Goal: Task Accomplishment & Management: Complete application form

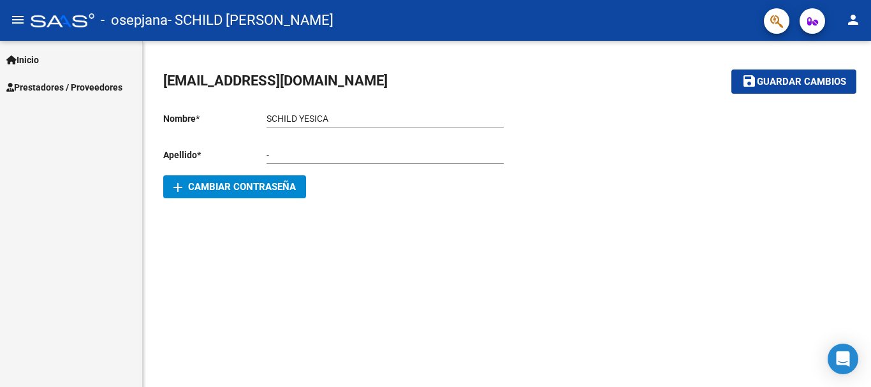
click at [100, 87] on span "Prestadores / Proveedores" at bounding box center [64, 87] width 116 height 14
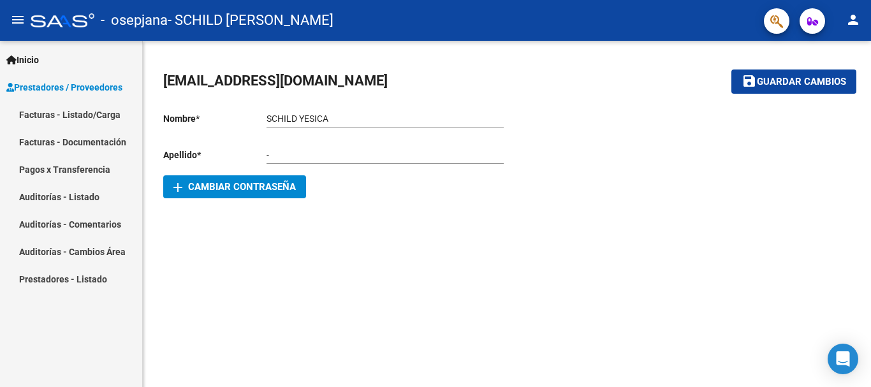
click at [105, 105] on link "Facturas - Listado/Carga" at bounding box center [71, 114] width 142 height 27
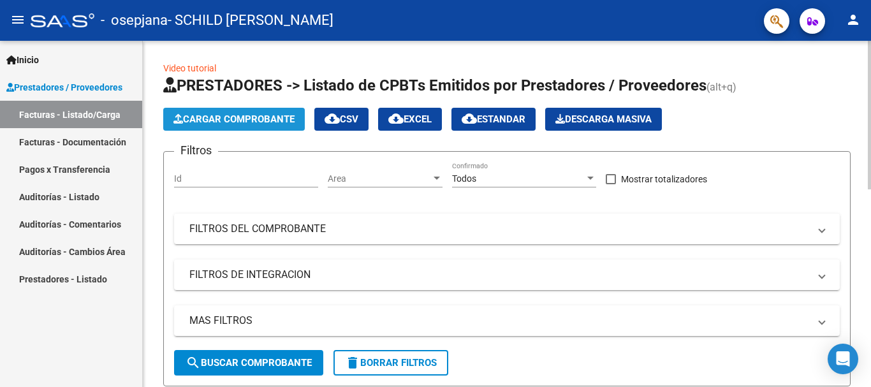
click at [189, 112] on button "Cargar Comprobante" at bounding box center [234, 119] width 142 height 23
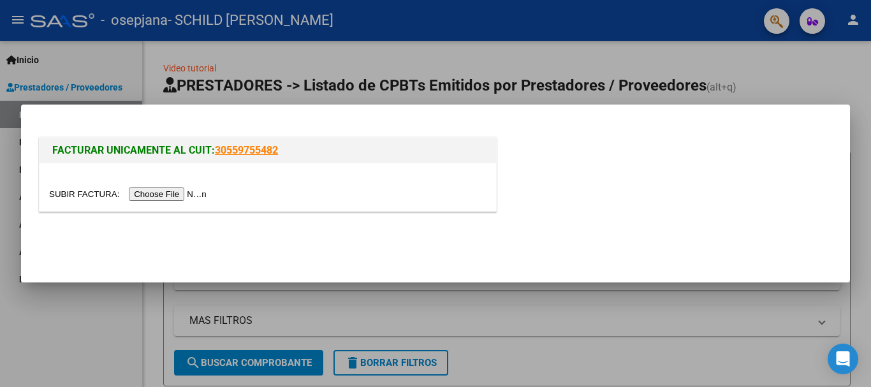
click at [199, 194] on input "file" at bounding box center [129, 193] width 161 height 13
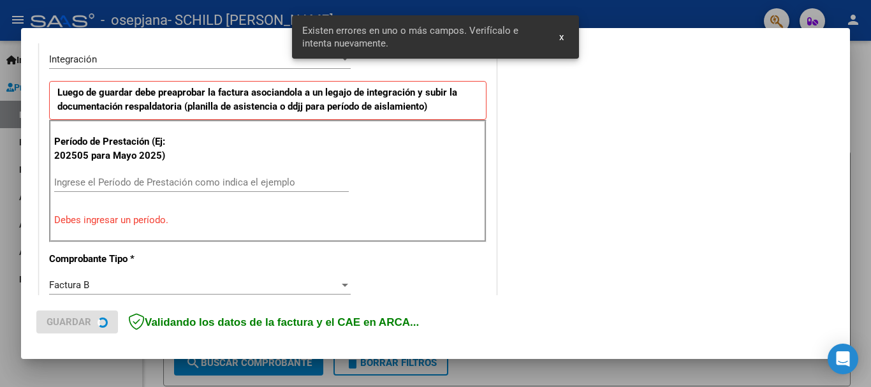
scroll to position [318, 0]
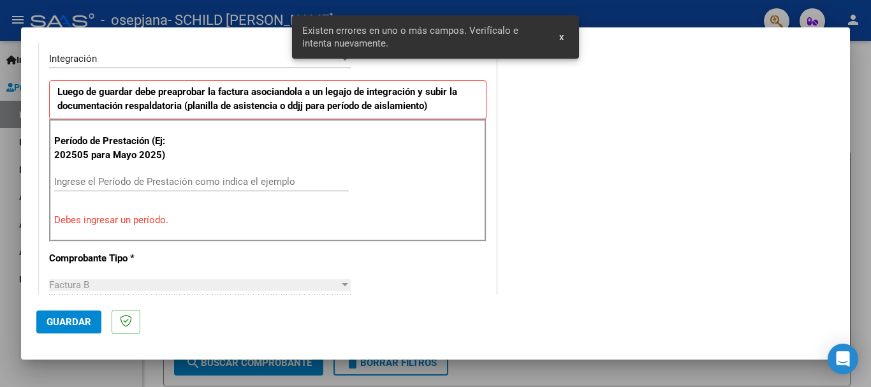
click at [172, 183] on input "Ingrese el Período de Prestación como indica el ejemplo" at bounding box center [201, 181] width 295 height 11
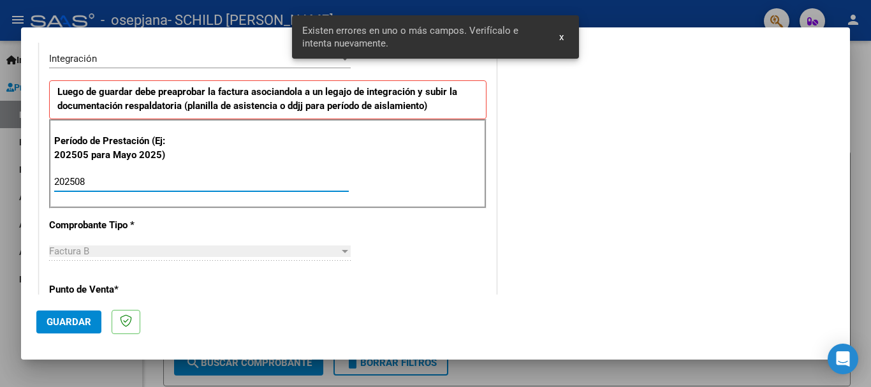
type input "202508"
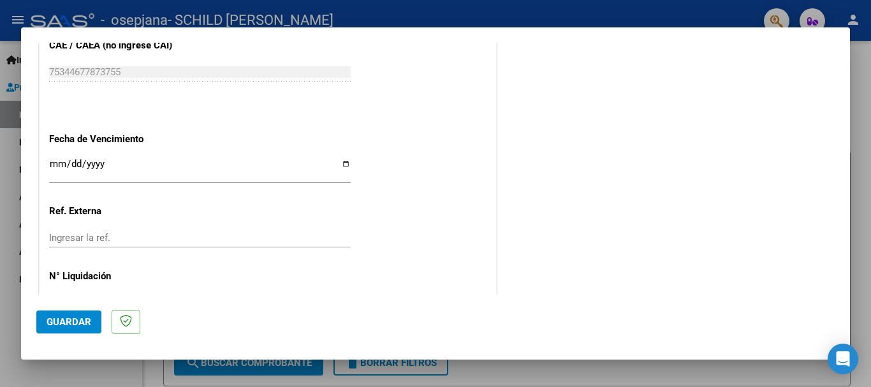
scroll to position [764, 0]
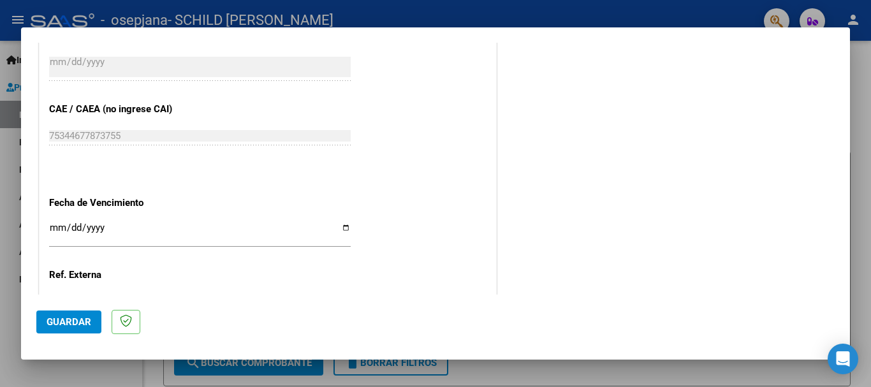
click at [56, 227] on input "Ingresar la fecha" at bounding box center [200, 232] width 302 height 20
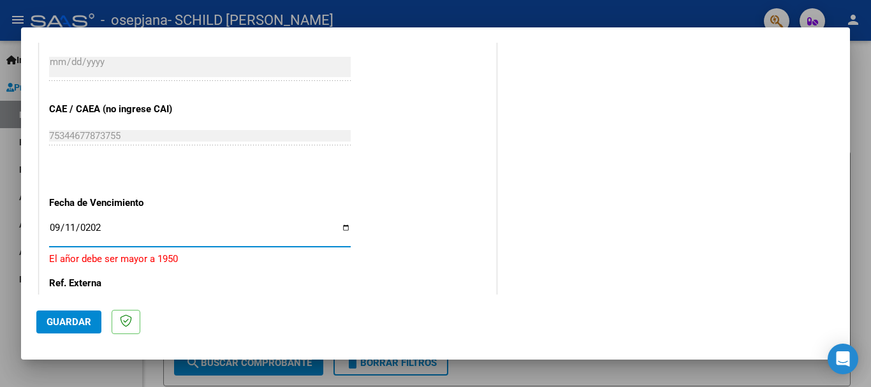
type input "[DATE]"
click at [69, 328] on button "Guardar" at bounding box center [68, 321] width 65 height 23
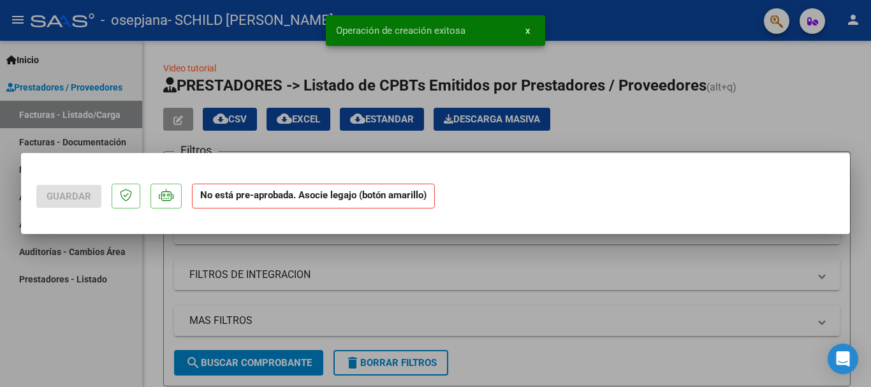
scroll to position [0, 0]
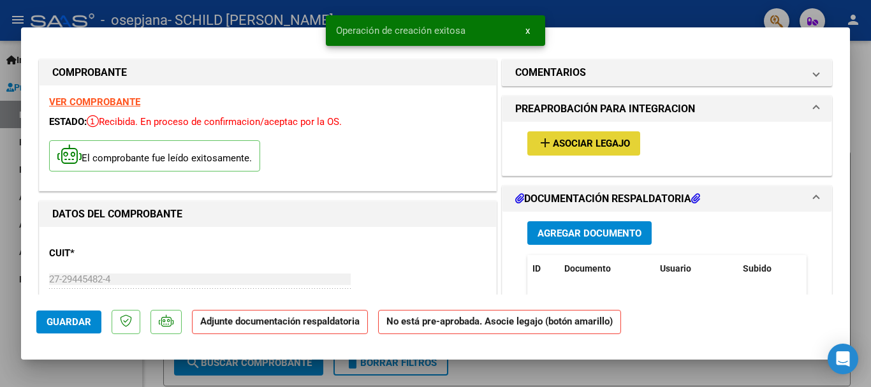
click at [606, 147] on span "Asociar Legajo" at bounding box center [591, 143] width 77 height 11
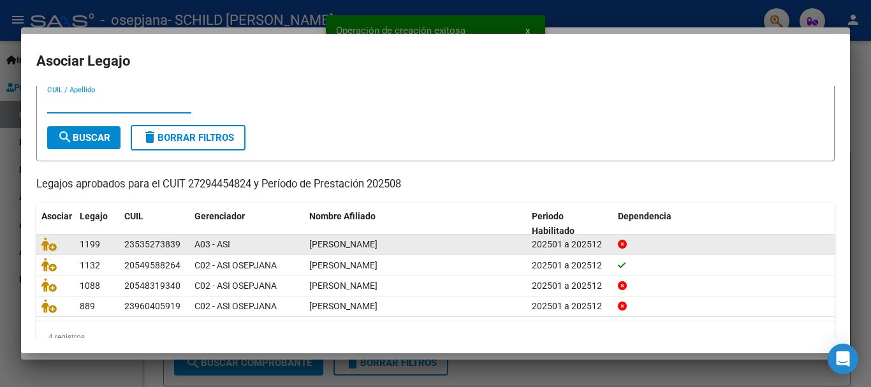
scroll to position [62, 0]
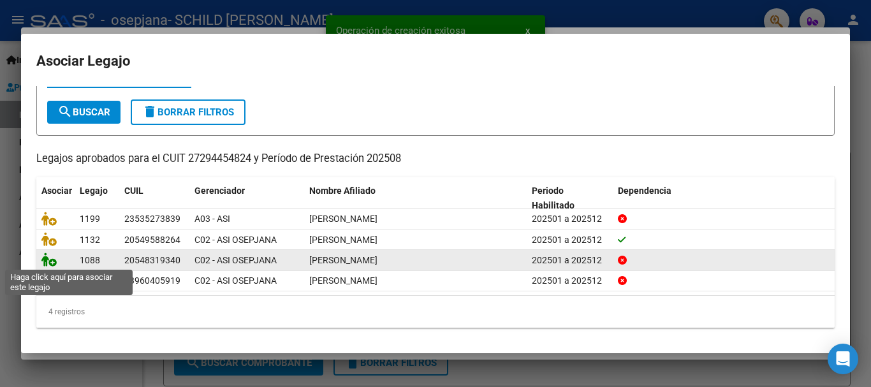
click at [45, 263] on icon at bounding box center [48, 259] width 15 height 14
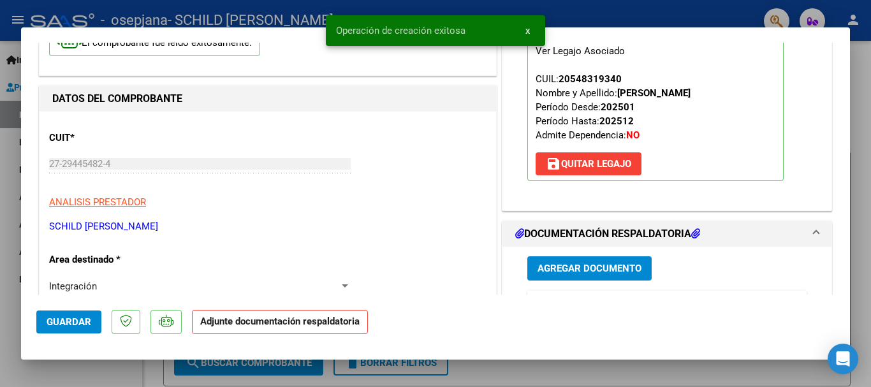
scroll to position [191, 0]
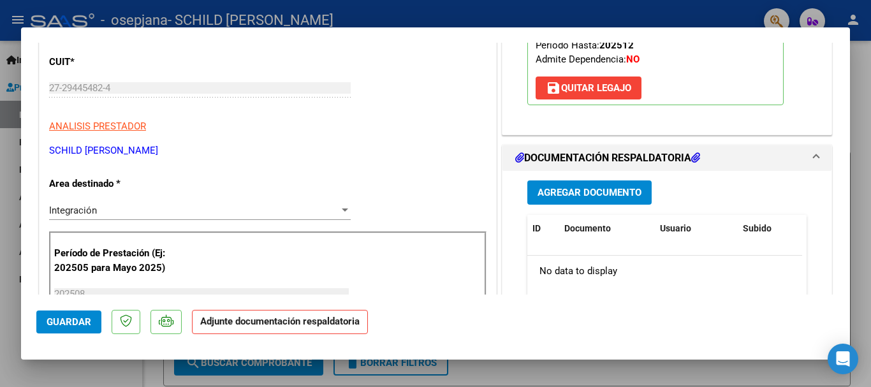
click at [593, 193] on span "Agregar Documento" at bounding box center [589, 192] width 104 height 11
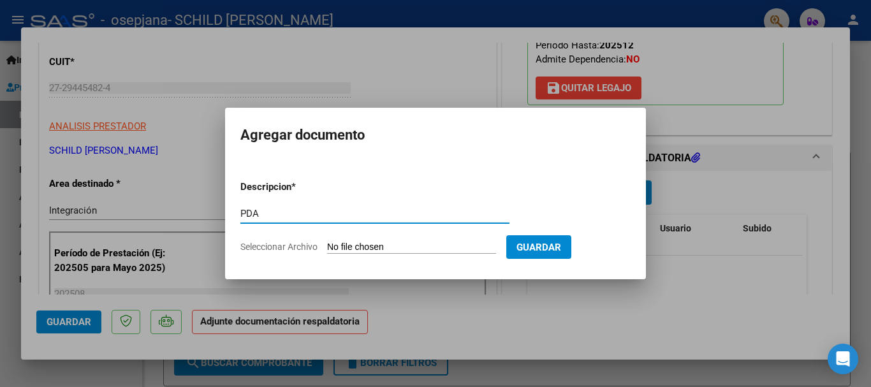
type input "PDA"
click at [383, 248] on input "Seleccionar Archivo" at bounding box center [411, 248] width 169 height 12
type input "C:\fakepath\Documento 88 (1).pdf"
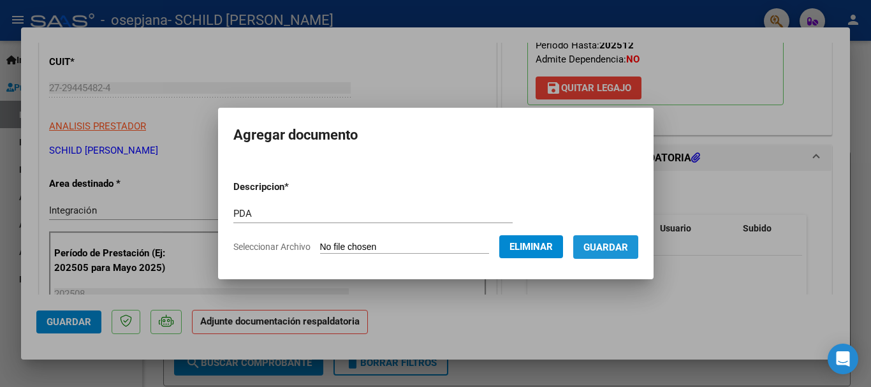
click at [617, 242] on span "Guardar" at bounding box center [605, 247] width 45 height 11
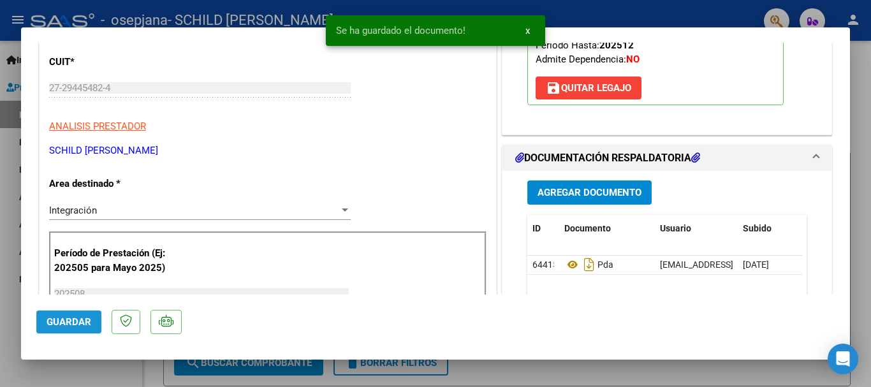
click at [48, 326] on span "Guardar" at bounding box center [69, 321] width 45 height 11
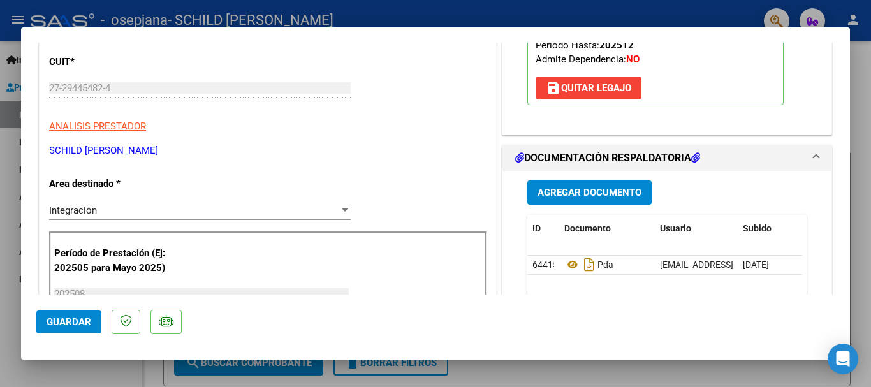
click at [66, 307] on mat-dialog-actions "Guardar" at bounding box center [435, 320] width 798 height 50
click at [68, 320] on span "Guardar" at bounding box center [69, 321] width 45 height 11
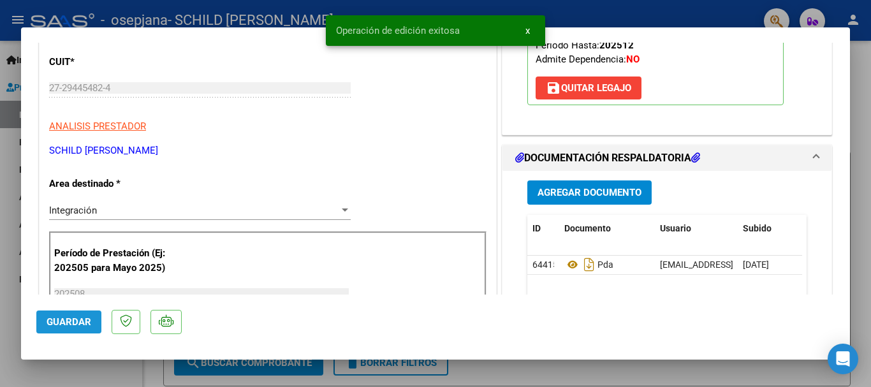
click at [71, 323] on span "Guardar" at bounding box center [69, 321] width 45 height 11
click at [0, 281] on div at bounding box center [435, 193] width 871 height 387
type input "$ 0,00"
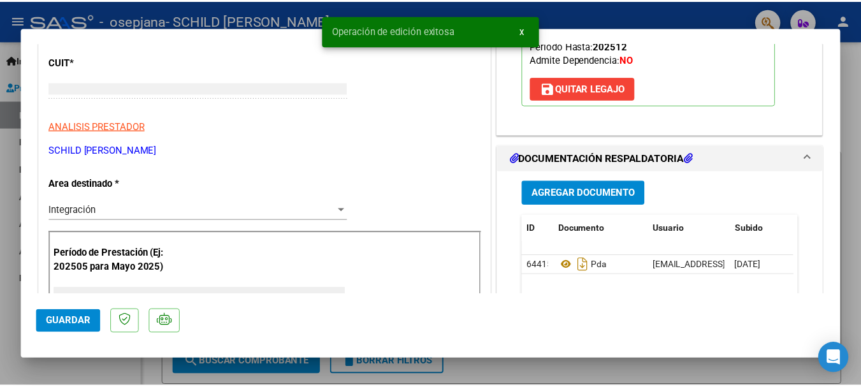
scroll to position [152, 0]
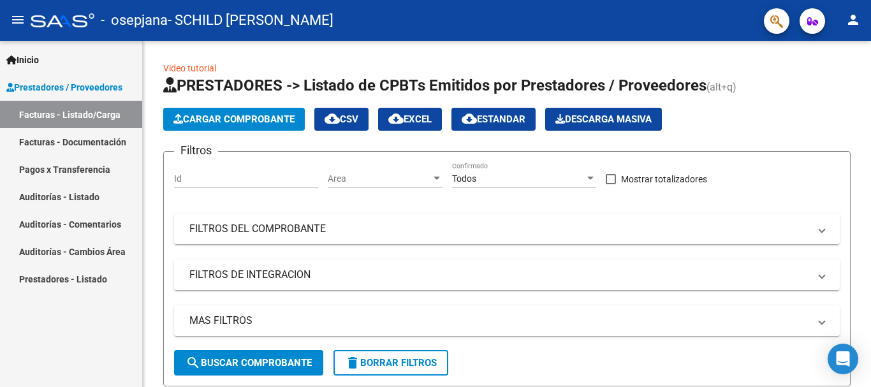
click at [856, 21] on mat-icon "person" at bounding box center [852, 19] width 15 height 15
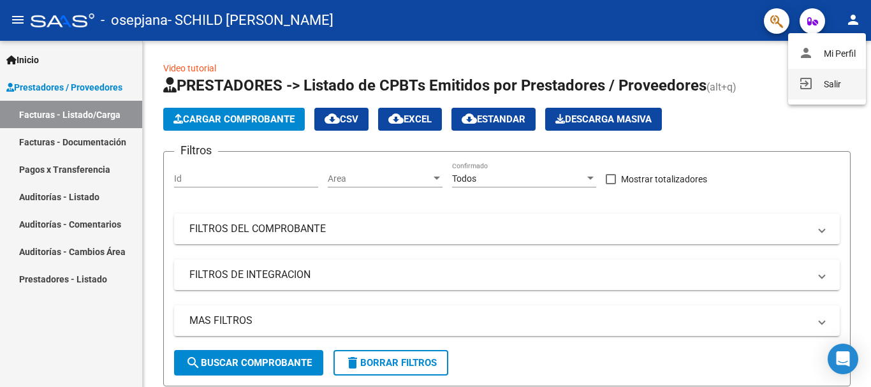
click at [818, 91] on button "exit_to_app Salir" at bounding box center [827, 84] width 78 height 31
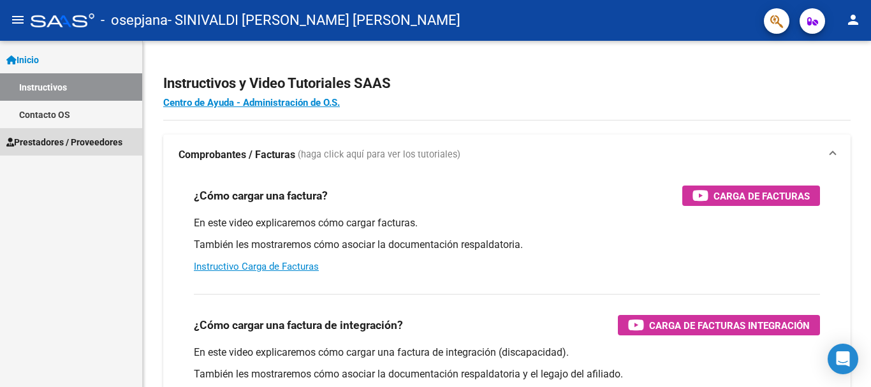
click at [84, 138] on span "Prestadores / Proveedores" at bounding box center [64, 142] width 116 height 14
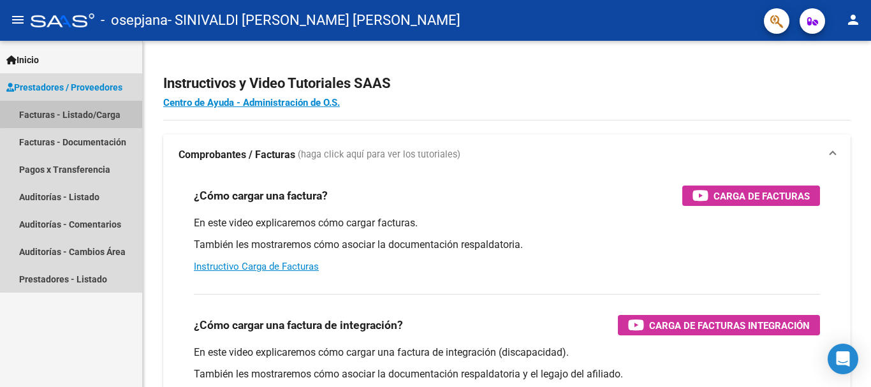
click at [91, 108] on link "Facturas - Listado/Carga" at bounding box center [71, 114] width 142 height 27
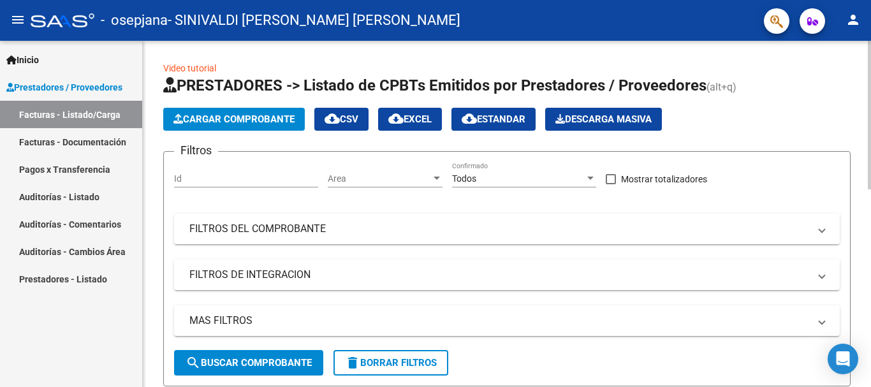
click at [235, 120] on span "Cargar Comprobante" at bounding box center [233, 118] width 121 height 11
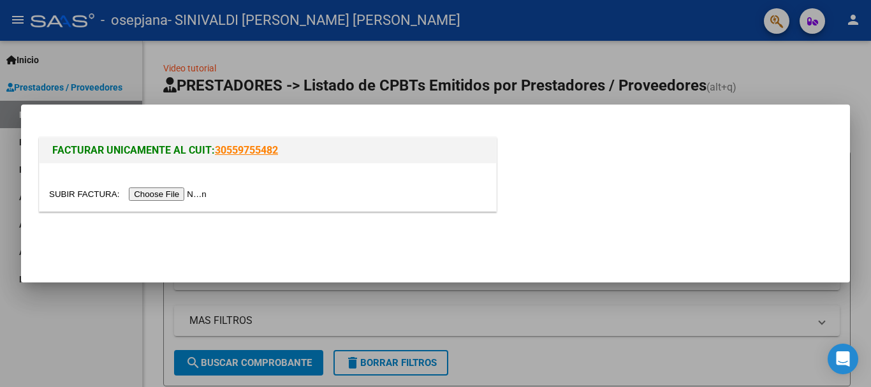
click at [186, 196] on input "file" at bounding box center [129, 193] width 161 height 13
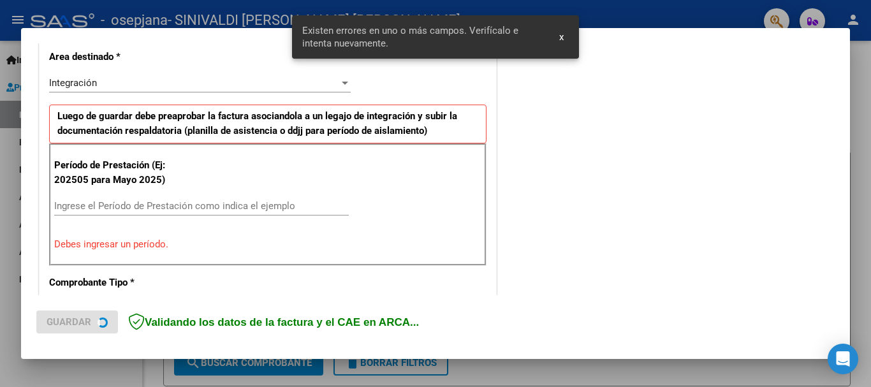
scroll to position [318, 0]
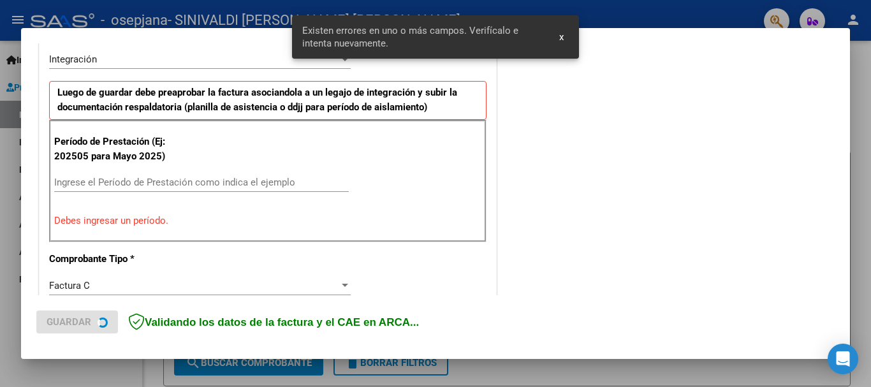
click at [179, 176] on div "Ingrese el Período de Prestación como indica el ejemplo" at bounding box center [201, 182] width 295 height 19
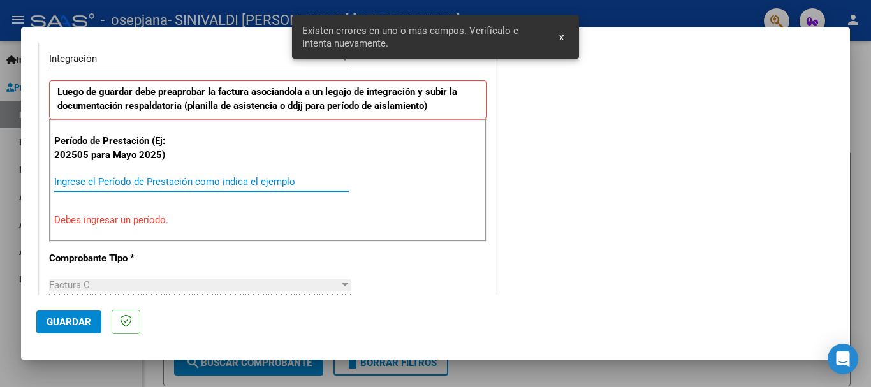
click at [183, 180] on input "Ingrese el Período de Prestación como indica el ejemplo" at bounding box center [201, 181] width 295 height 11
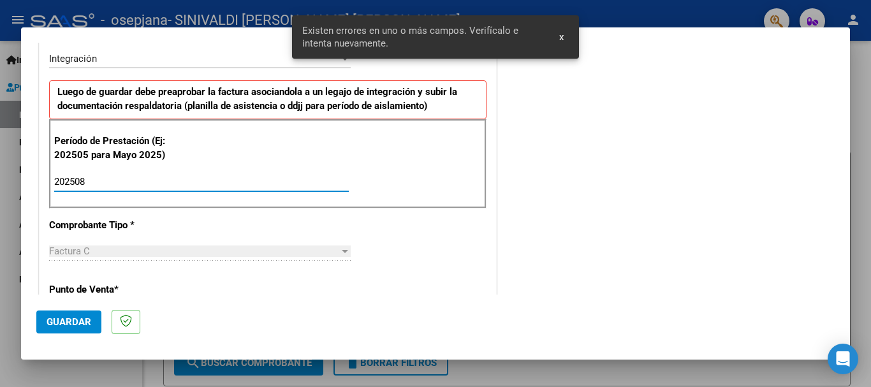
type input "202508"
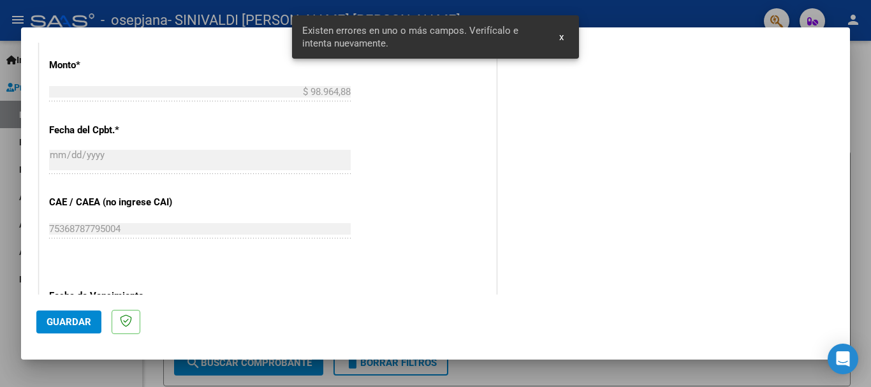
scroll to position [701, 0]
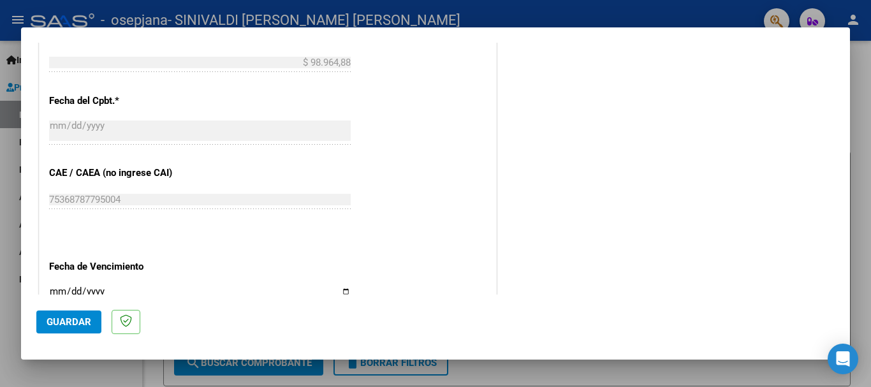
click at [54, 285] on div "Ingresar la fecha" at bounding box center [200, 296] width 302 height 27
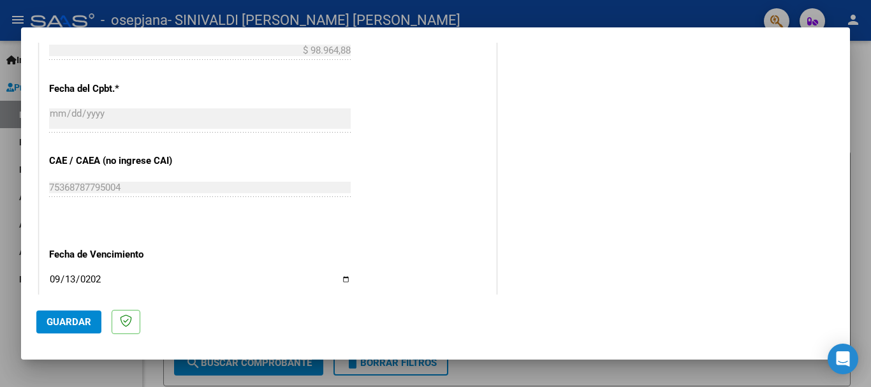
type input "2025-09-13"
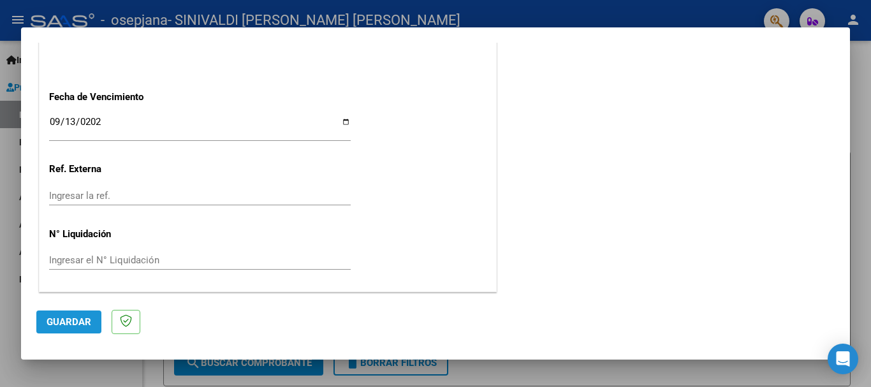
click at [61, 326] on span "Guardar" at bounding box center [69, 321] width 45 height 11
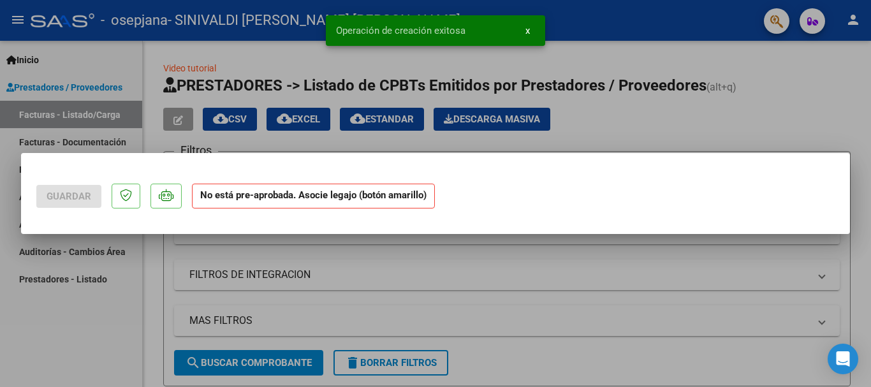
scroll to position [0, 0]
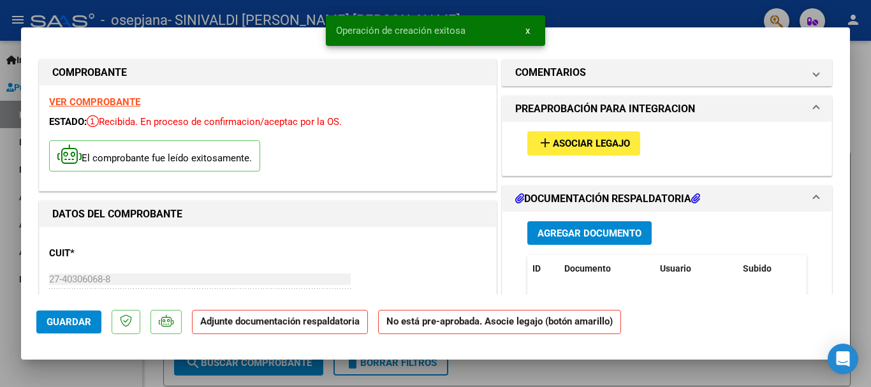
click at [562, 141] on span "Asociar Legajo" at bounding box center [591, 143] width 77 height 11
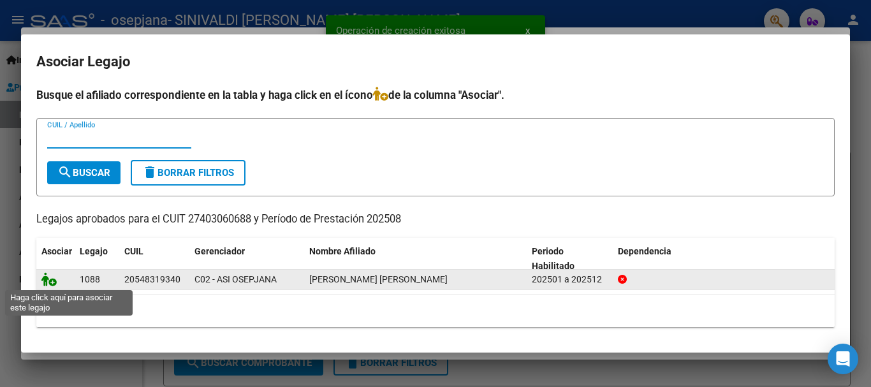
click at [45, 281] on icon at bounding box center [48, 279] width 15 height 14
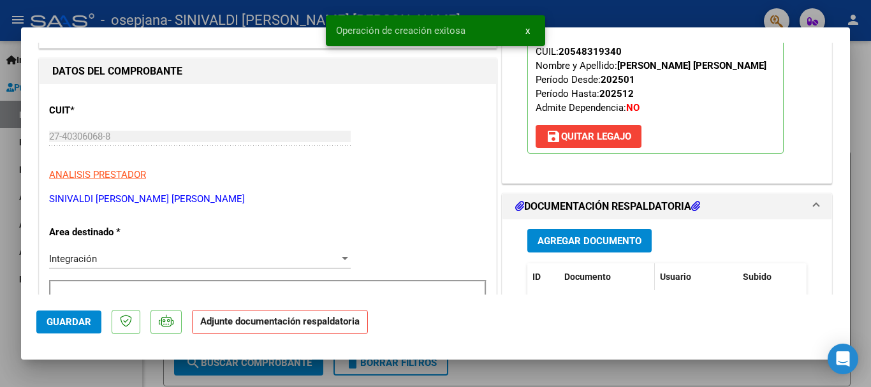
scroll to position [191, 0]
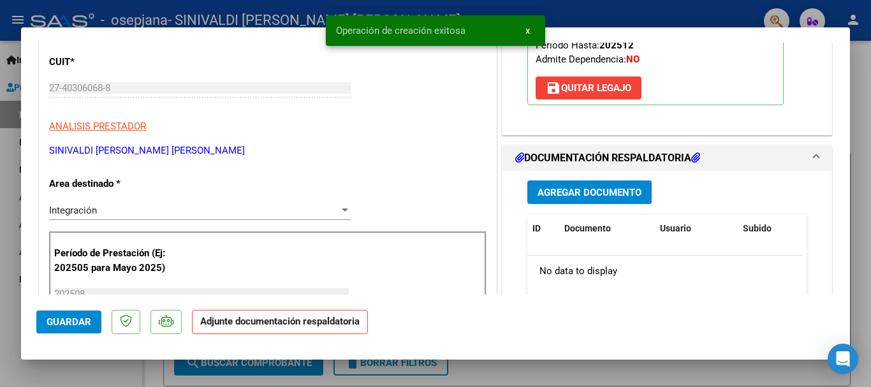
click at [604, 191] on span "Agregar Documento" at bounding box center [589, 192] width 104 height 11
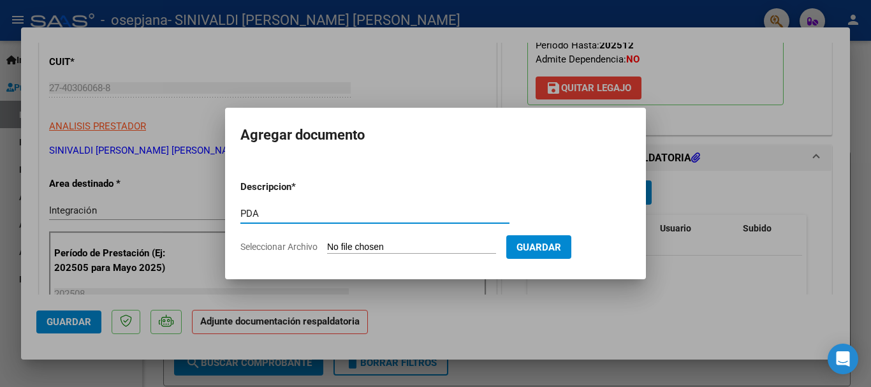
type input "PDA"
click at [411, 247] on input "Seleccionar Archivo" at bounding box center [411, 248] width 169 height 12
type input "C:\fakepath\Documento 88.pdf"
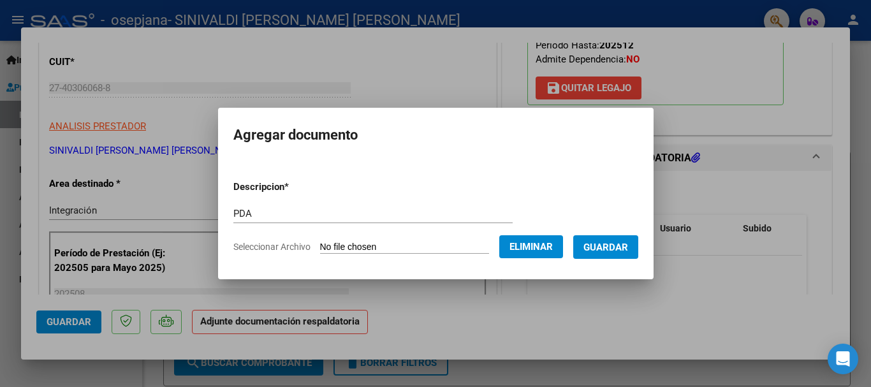
click at [606, 244] on span "Guardar" at bounding box center [605, 247] width 45 height 11
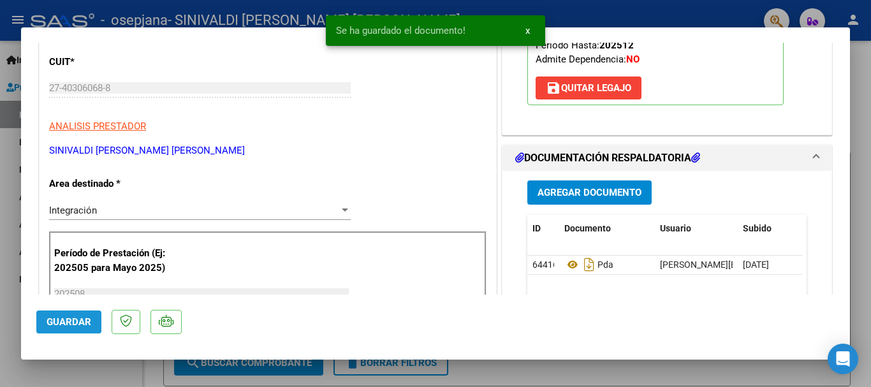
click at [59, 319] on span "Guardar" at bounding box center [69, 321] width 45 height 11
click at [61, 322] on span "Guardar" at bounding box center [69, 321] width 45 height 11
click at [12, 286] on div at bounding box center [435, 193] width 871 height 387
type input "$ 0,00"
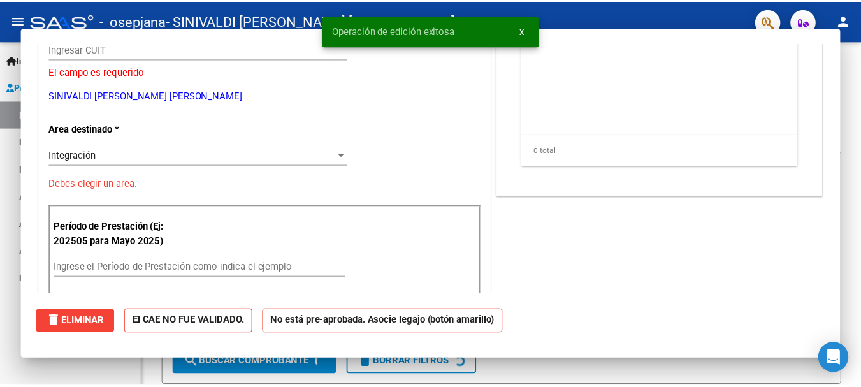
scroll to position [152, 0]
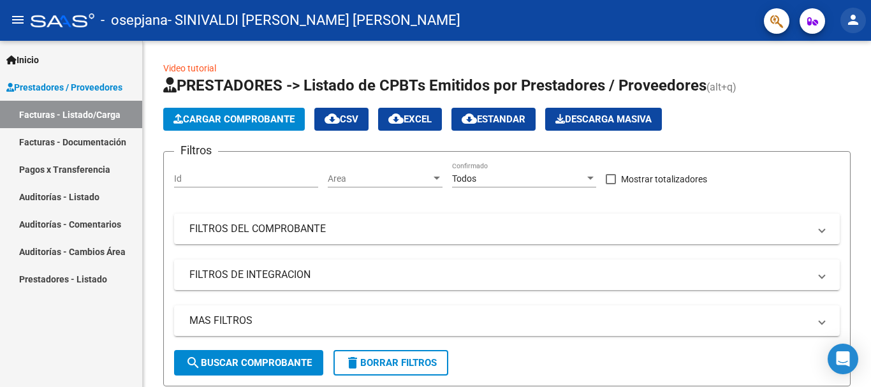
click at [845, 15] on mat-icon "person" at bounding box center [852, 19] width 15 height 15
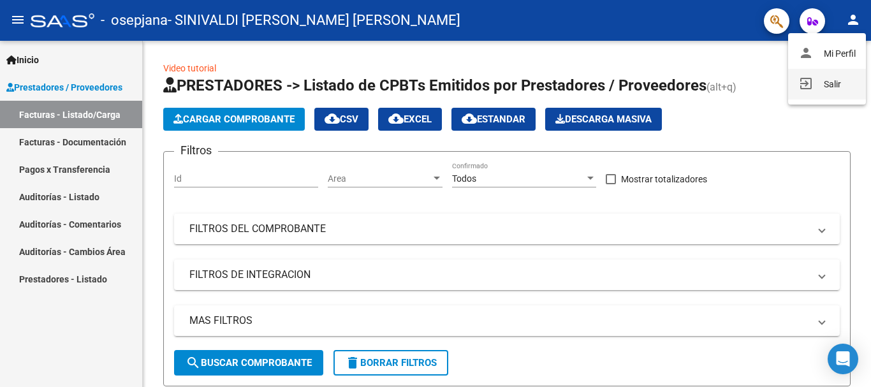
click at [825, 89] on button "exit_to_app Salir" at bounding box center [827, 84] width 78 height 31
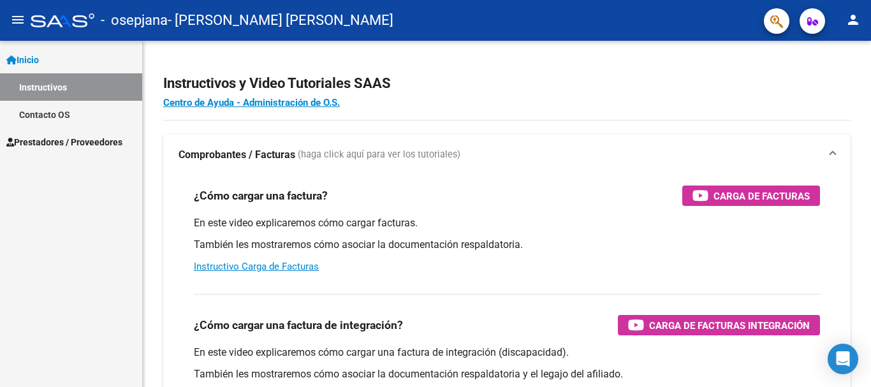
click at [91, 142] on span "Prestadores / Proveedores" at bounding box center [64, 142] width 116 height 14
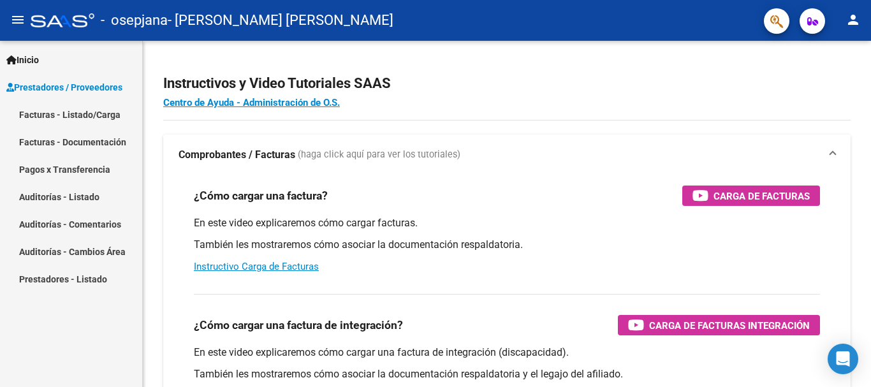
click at [87, 168] on mat-nav-list "Facturas - Listado/Carga Facturas - Documentación Pagos x Transferencia Auditor…" at bounding box center [71, 197] width 142 height 192
click at [101, 114] on link "Facturas - Listado/Carga" at bounding box center [71, 114] width 142 height 27
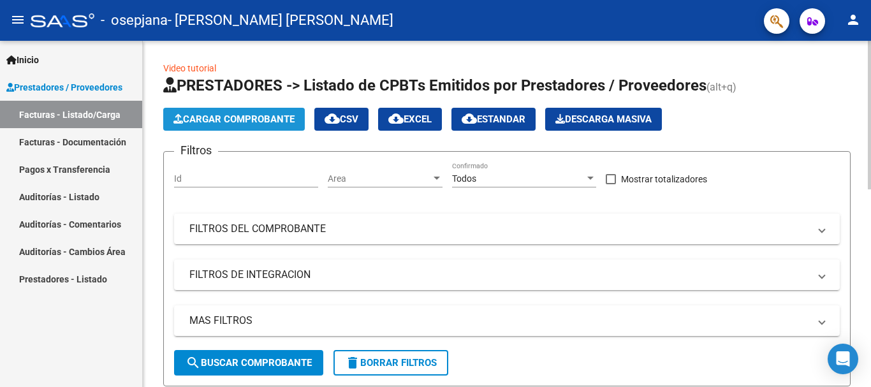
click at [269, 126] on button "Cargar Comprobante" at bounding box center [234, 119] width 142 height 23
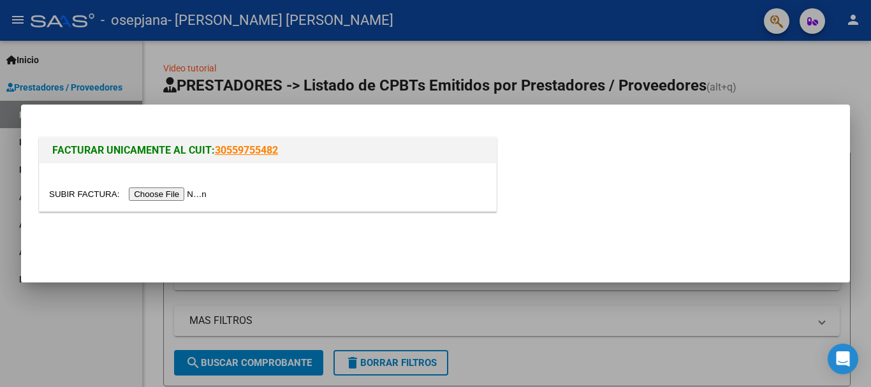
click at [189, 194] on input "file" at bounding box center [129, 193] width 161 height 13
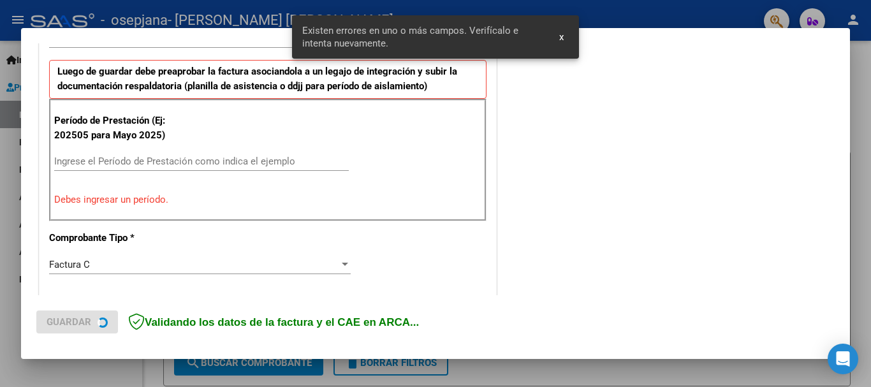
scroll to position [358, 0]
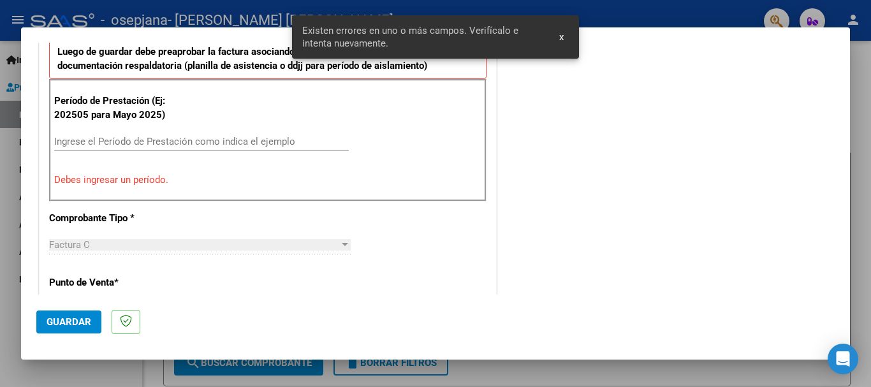
click at [210, 147] on div "Ingrese el Período de Prestación como indica el ejemplo" at bounding box center [201, 141] width 295 height 19
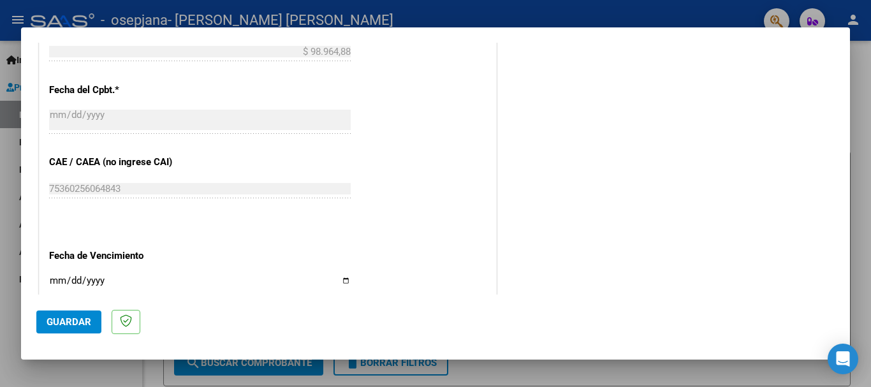
scroll to position [741, 0]
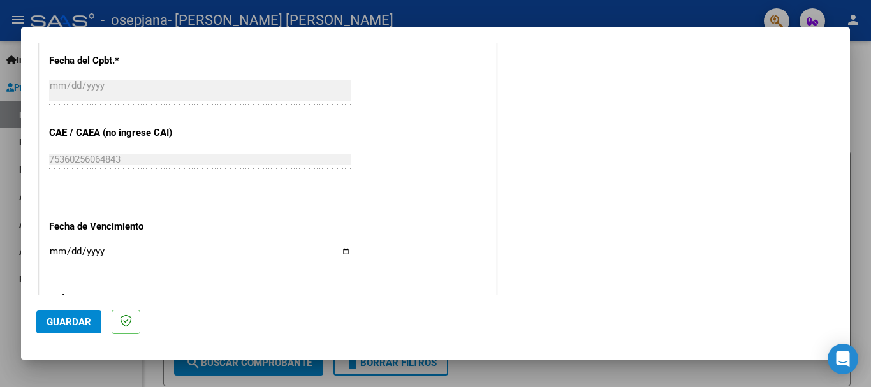
type input "202508"
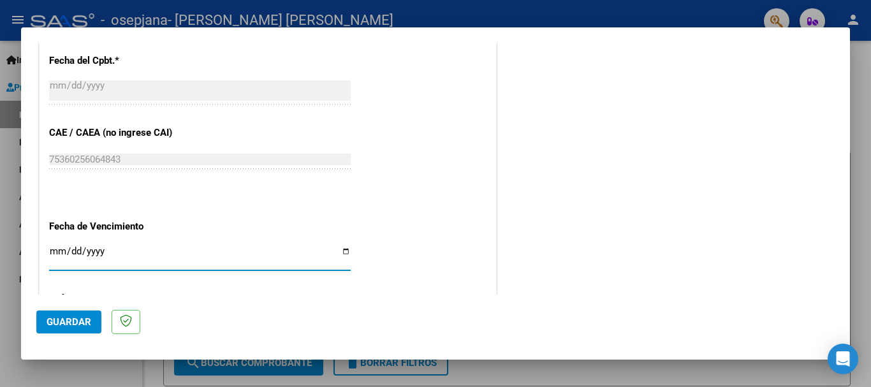
click at [55, 250] on input "Ingresar la fecha" at bounding box center [200, 256] width 302 height 20
type input "2025-09-18"
click at [61, 320] on span "Guardar" at bounding box center [69, 321] width 45 height 11
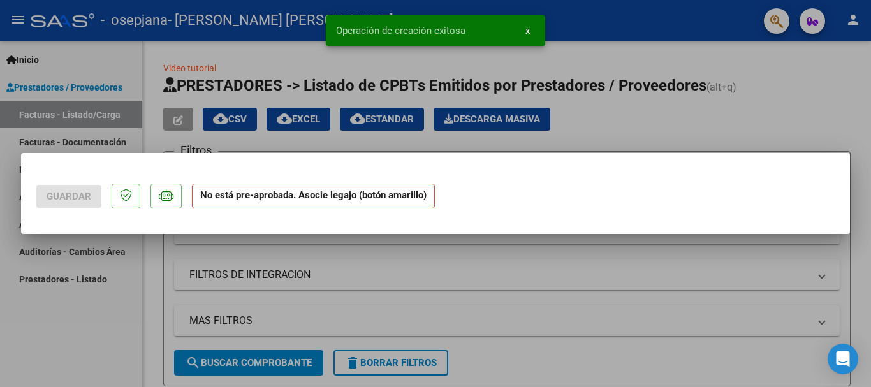
scroll to position [0, 0]
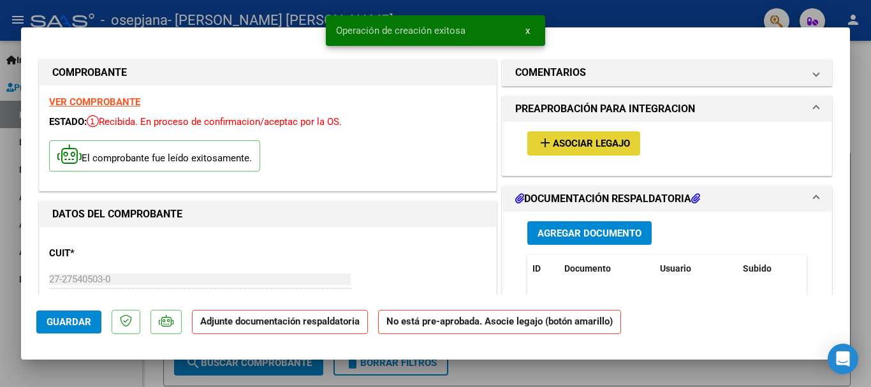
click at [597, 139] on span "Asociar Legajo" at bounding box center [591, 143] width 77 height 11
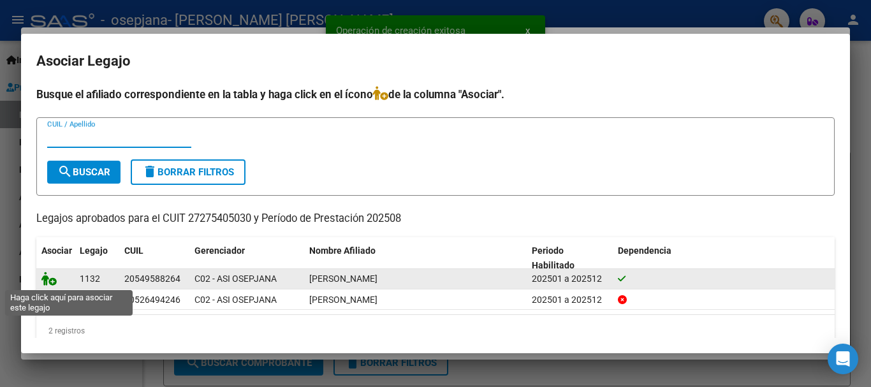
click at [51, 279] on icon at bounding box center [48, 279] width 15 height 14
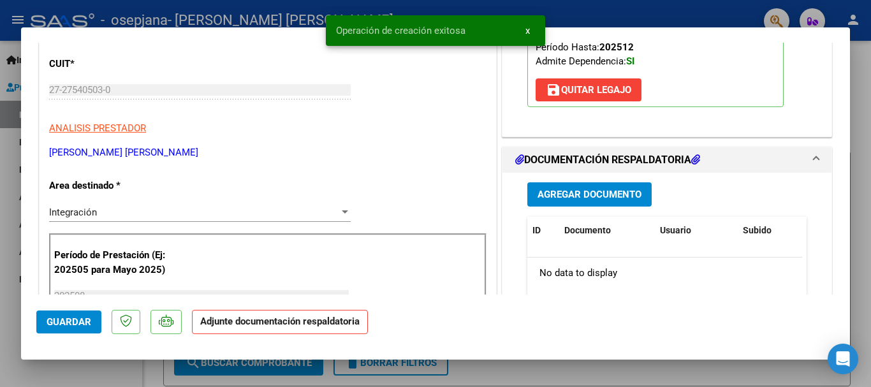
scroll to position [191, 0]
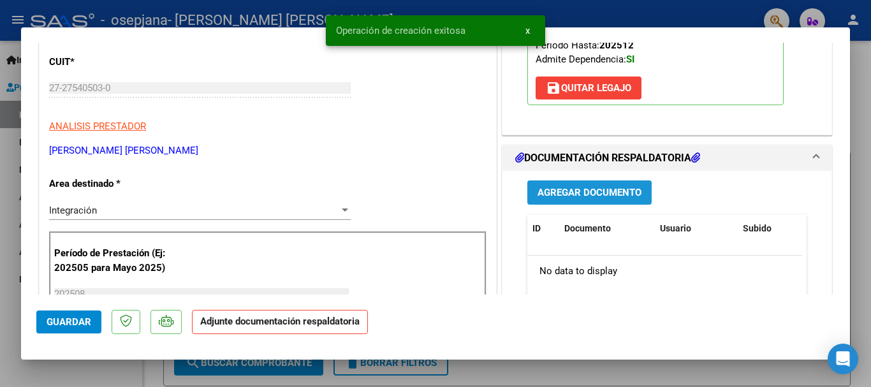
click at [582, 200] on button "Agregar Documento" at bounding box center [589, 192] width 124 height 24
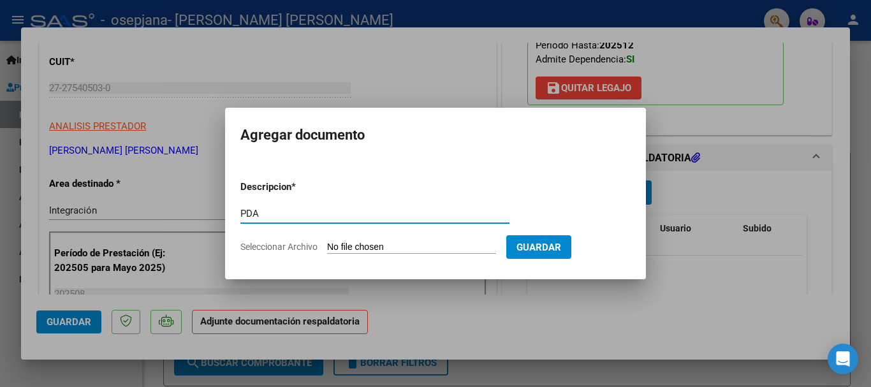
type input "PDA"
click at [388, 243] on input "Seleccionar Archivo" at bounding box center [411, 248] width 169 height 12
type input "C:\fakepath\Documento 10 (2).pdf"
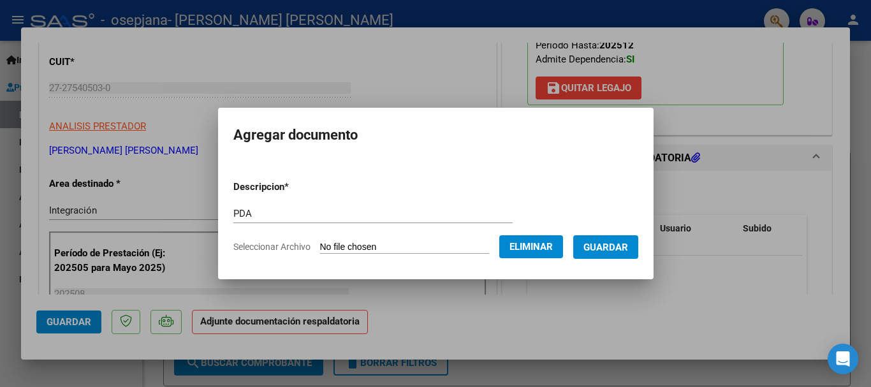
click at [625, 248] on span "Guardar" at bounding box center [605, 247] width 45 height 11
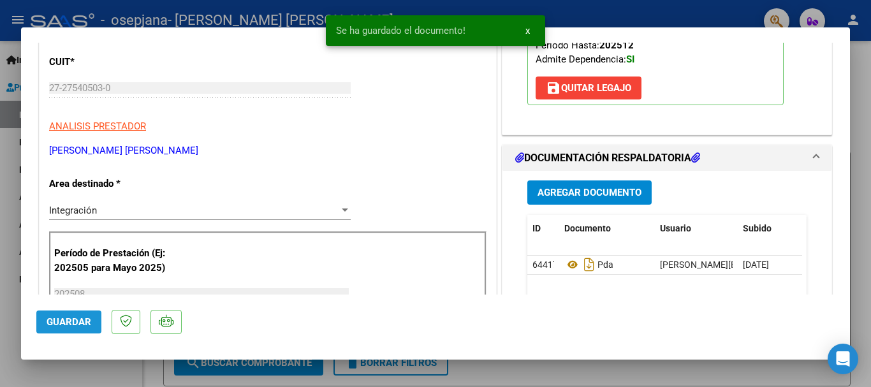
click at [54, 317] on span "Guardar" at bounding box center [69, 321] width 45 height 11
click at [54, 320] on span "Guardar" at bounding box center [69, 321] width 45 height 11
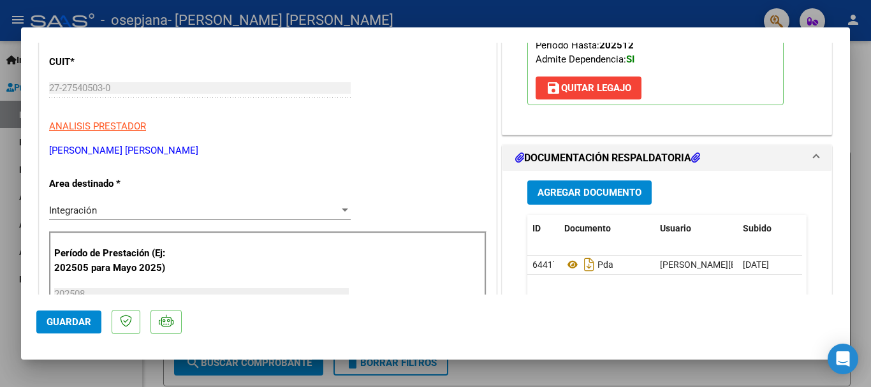
click at [54, 320] on span "Guardar" at bounding box center [69, 321] width 45 height 11
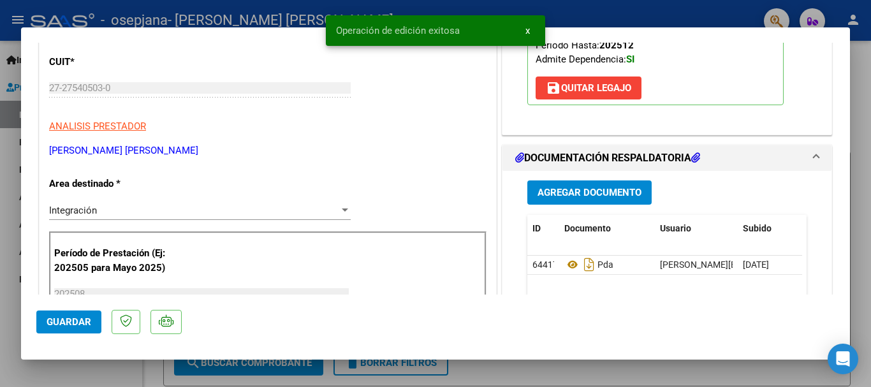
click at [17, 221] on div at bounding box center [435, 193] width 871 height 387
type input "$ 0,00"
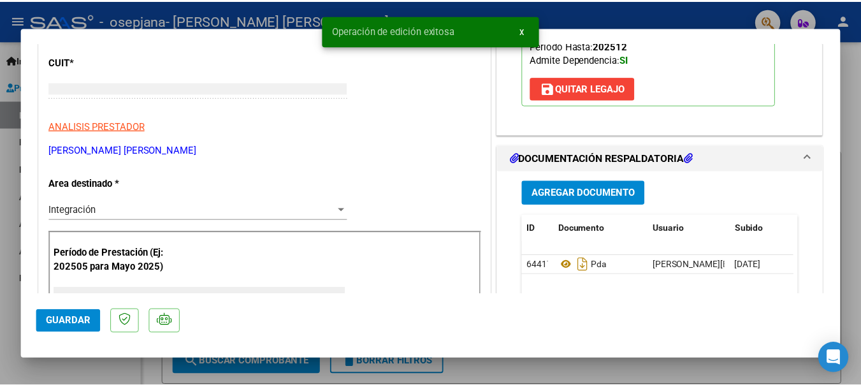
scroll to position [152, 0]
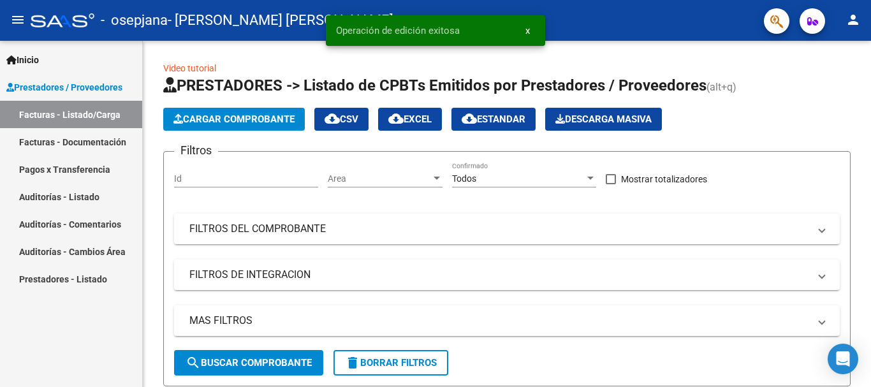
click at [846, 24] on mat-icon "person" at bounding box center [852, 19] width 15 height 15
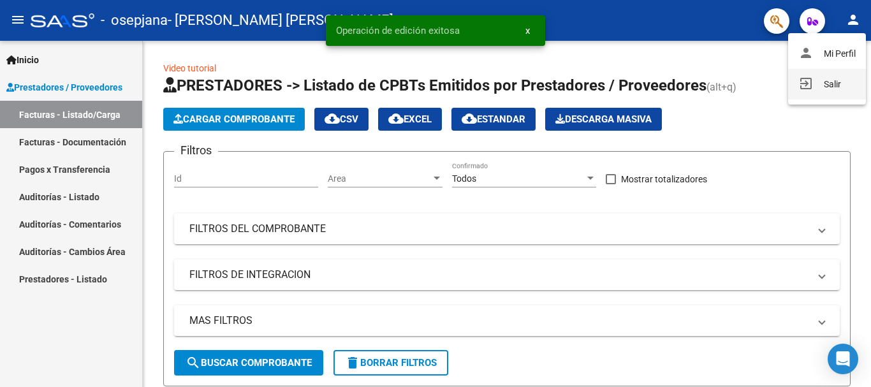
click at [812, 80] on button "exit_to_app Salir" at bounding box center [827, 84] width 78 height 31
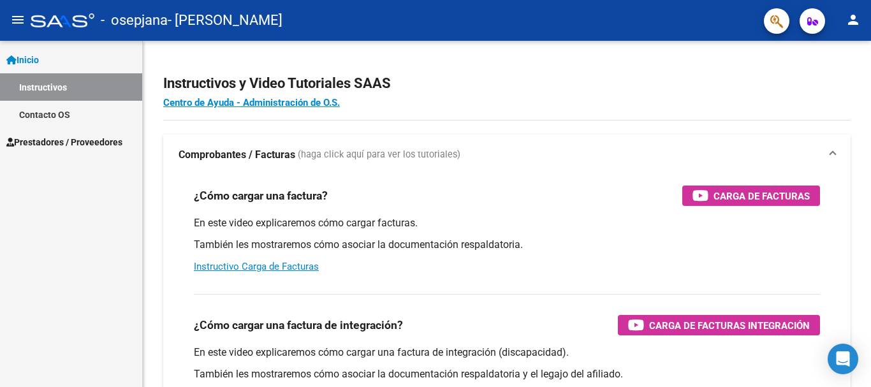
click at [115, 135] on span "Prestadores / Proveedores" at bounding box center [64, 142] width 116 height 14
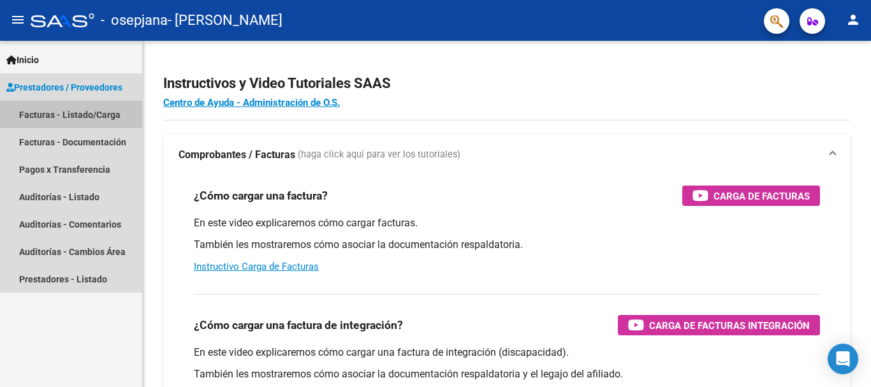
click at [91, 112] on link "Facturas - Listado/Carga" at bounding box center [71, 114] width 142 height 27
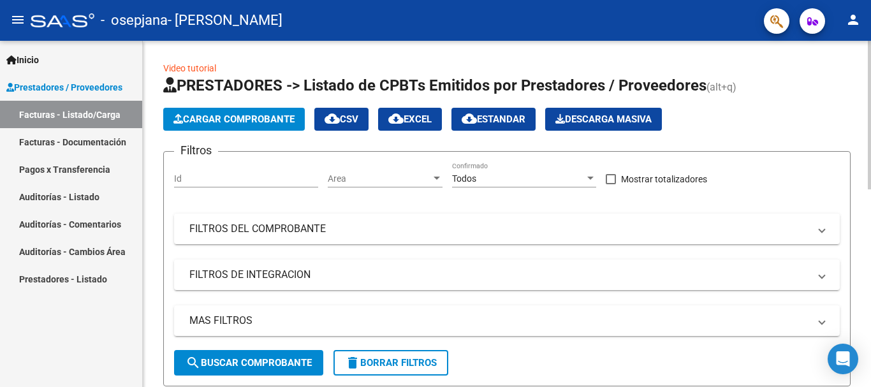
click at [230, 129] on button "Cargar Comprobante" at bounding box center [234, 119] width 142 height 23
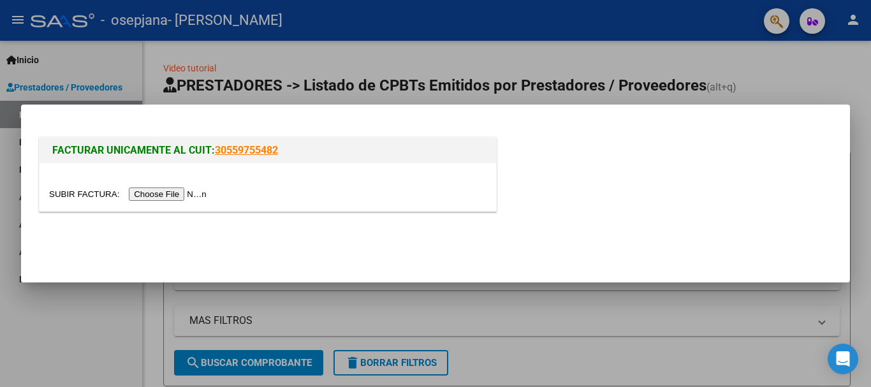
click at [201, 189] on input "file" at bounding box center [129, 193] width 161 height 13
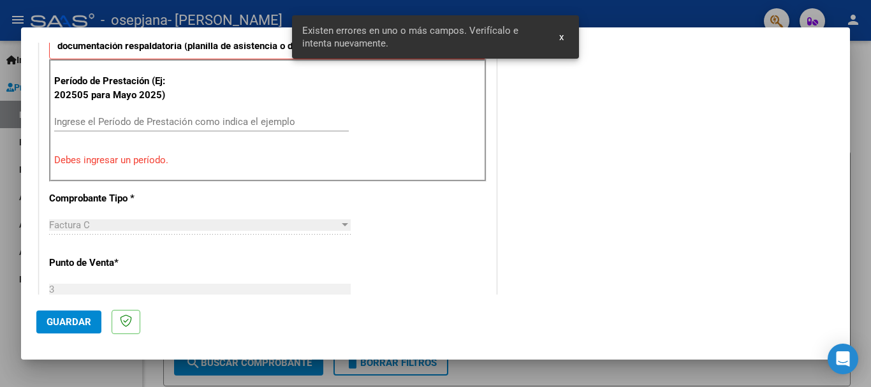
scroll to position [373, 0]
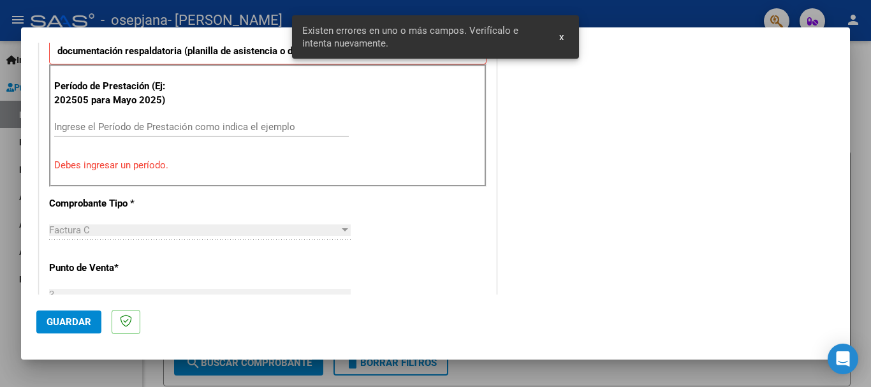
click at [176, 124] on input "Ingrese el Período de Prestación como indica el ejemplo" at bounding box center [201, 126] width 295 height 11
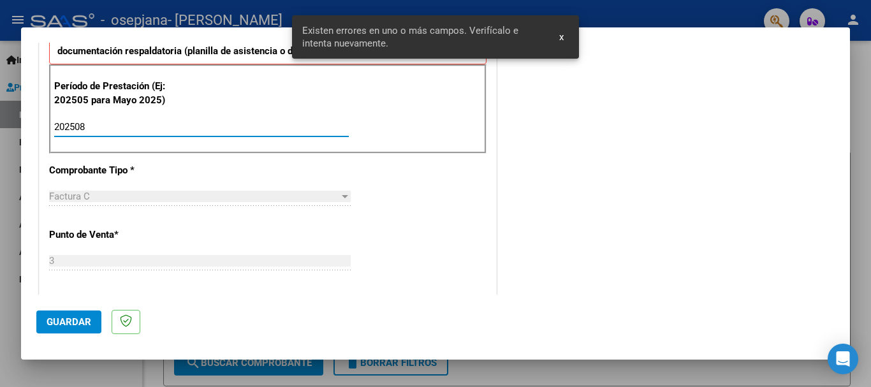
type input "202508"
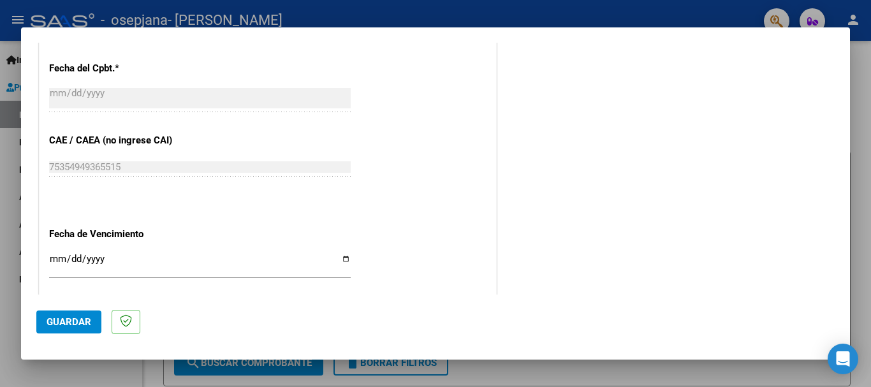
scroll to position [755, 0]
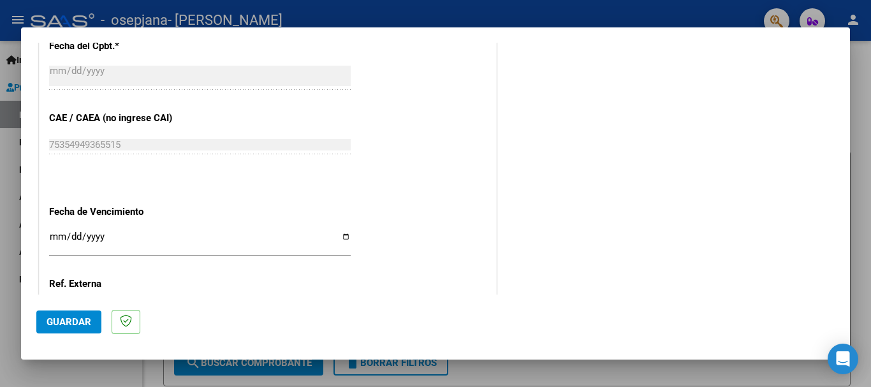
click at [51, 238] on input "Ingresar la fecha" at bounding box center [200, 241] width 302 height 20
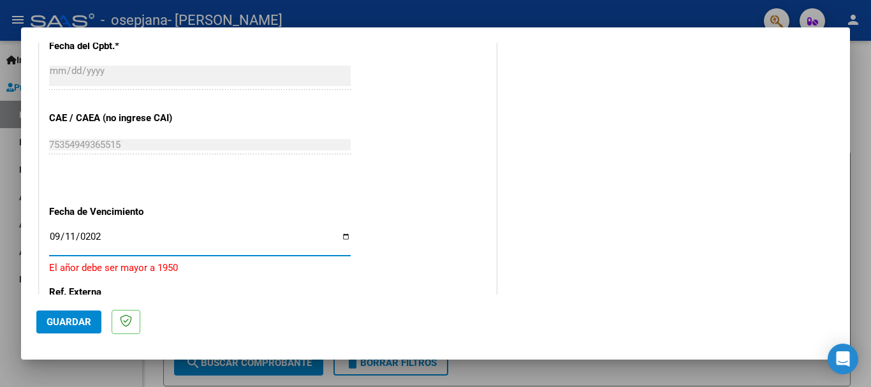
type input "[DATE]"
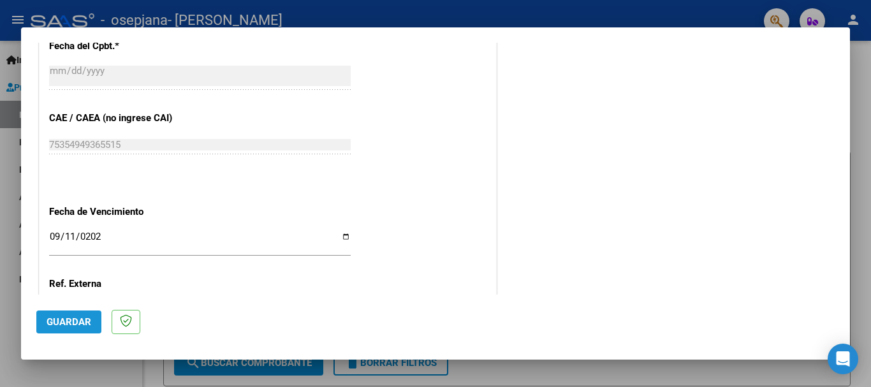
click at [52, 313] on button "Guardar" at bounding box center [68, 321] width 65 height 23
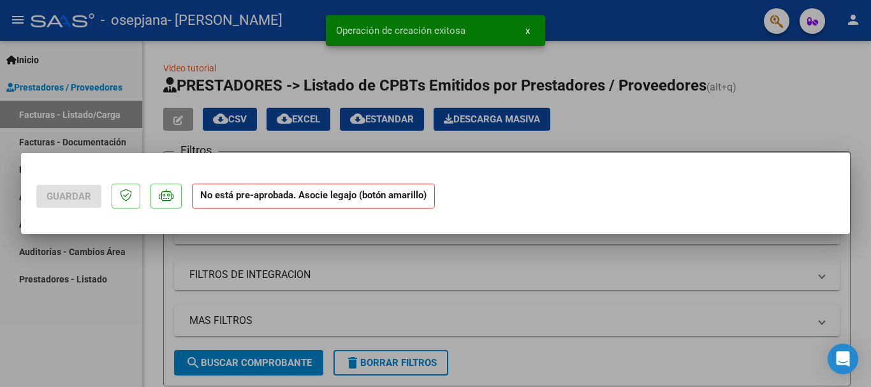
scroll to position [0, 0]
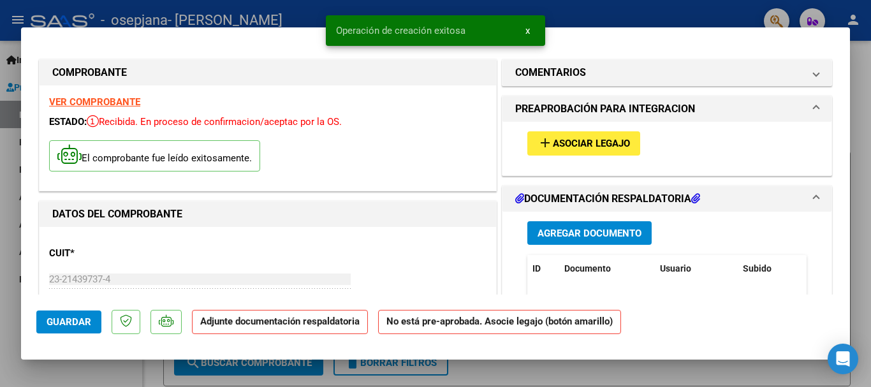
click at [572, 144] on span "Asociar Legajo" at bounding box center [591, 143] width 77 height 11
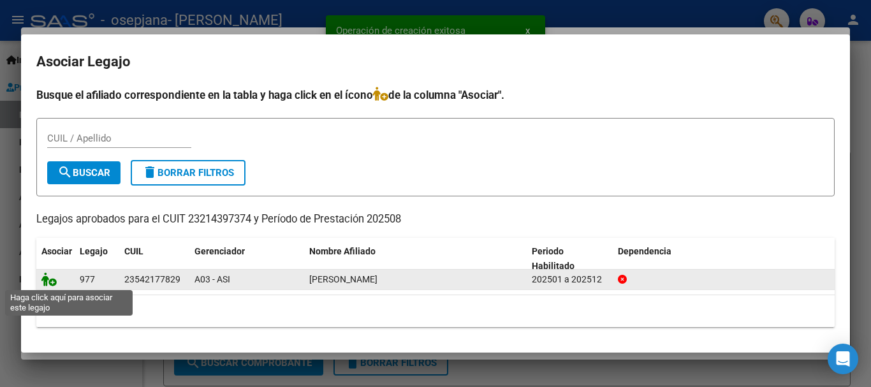
click at [55, 281] on icon at bounding box center [48, 279] width 15 height 14
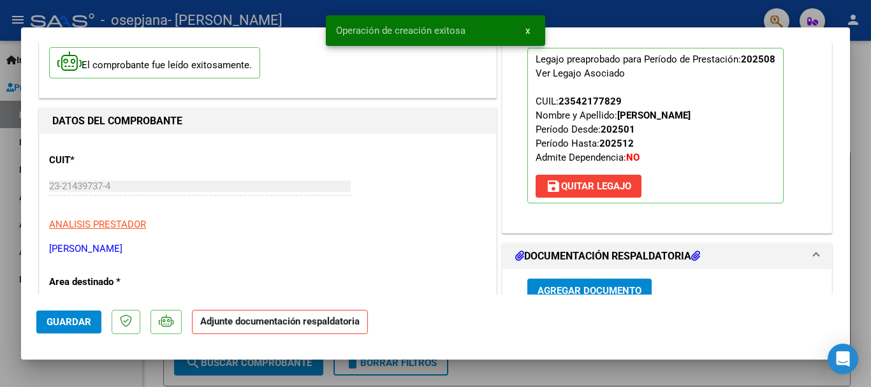
scroll to position [128, 0]
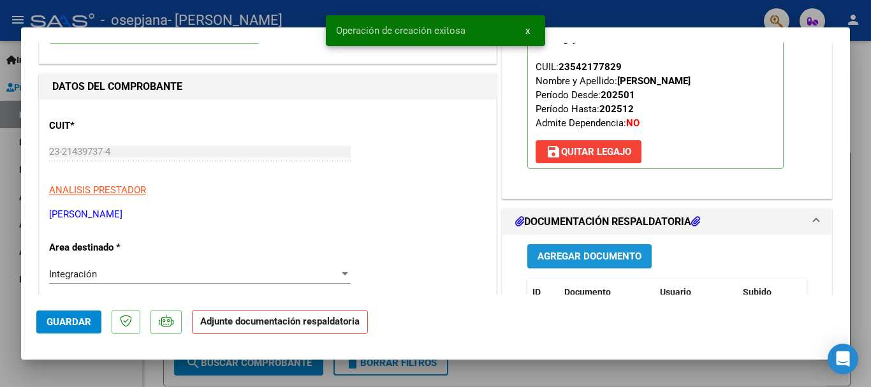
click at [609, 261] on span "Agregar Documento" at bounding box center [589, 256] width 104 height 11
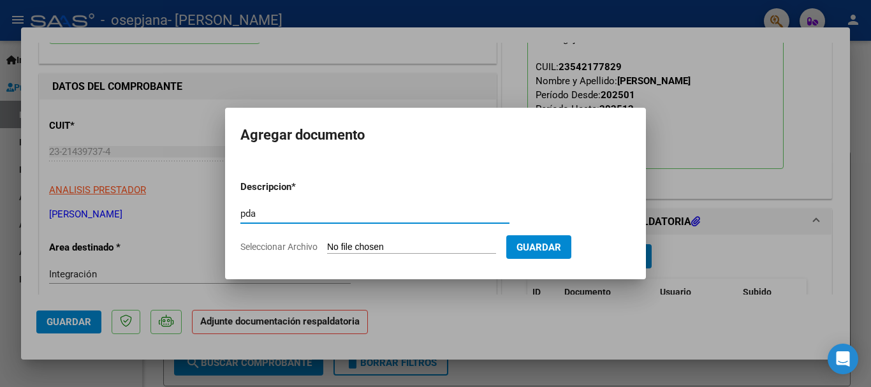
type input "pda"
click at [373, 251] on input "Seleccionar Archivo" at bounding box center [411, 248] width 169 height 12
type input "C:\fakepath\pda agosto franco lujan psi.jpeg"
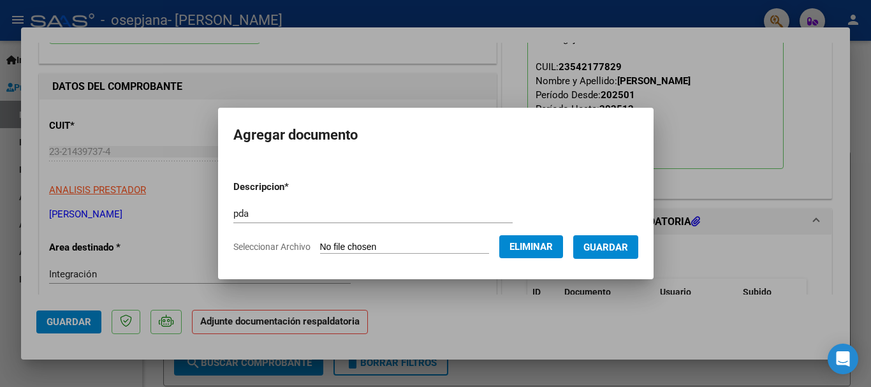
click at [615, 247] on span "Guardar" at bounding box center [605, 247] width 45 height 11
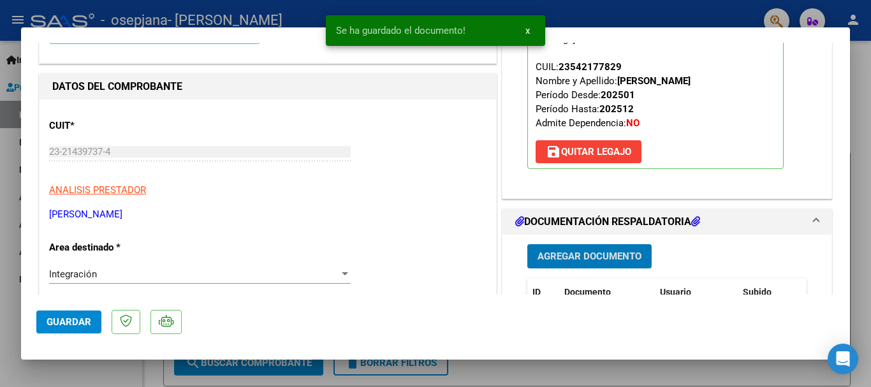
click at [50, 326] on span "Guardar" at bounding box center [69, 321] width 45 height 11
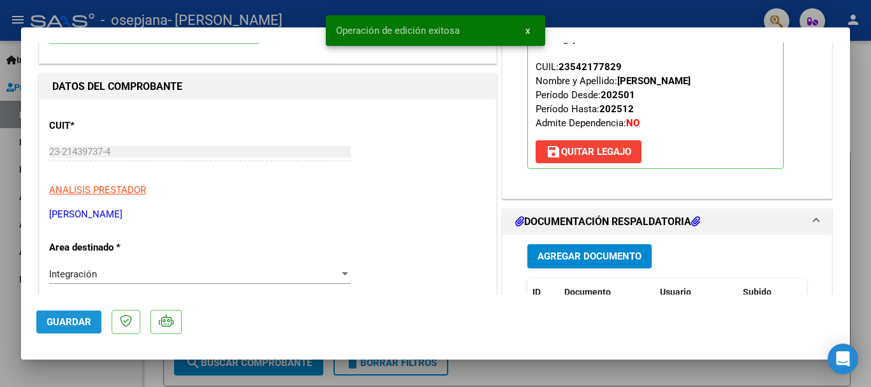
click at [51, 323] on span "Guardar" at bounding box center [69, 321] width 45 height 11
click at [57, 329] on button "Guardar" at bounding box center [68, 321] width 65 height 23
click at [0, 277] on div at bounding box center [435, 193] width 871 height 387
type input "$ 0,00"
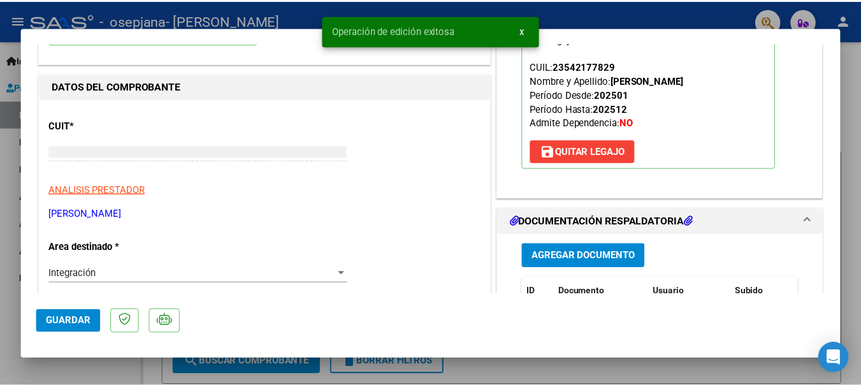
scroll to position [0, 0]
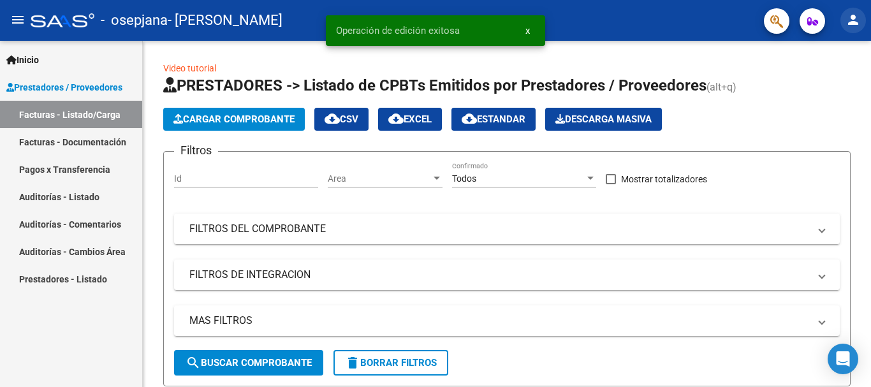
click at [861, 25] on button "person" at bounding box center [853, 21] width 26 height 26
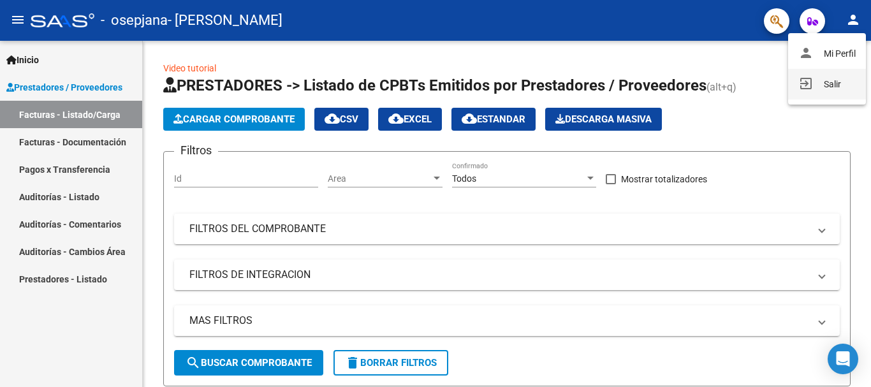
click at [811, 80] on button "exit_to_app Salir" at bounding box center [827, 84] width 78 height 31
